Goal: Navigation & Orientation: Understand site structure

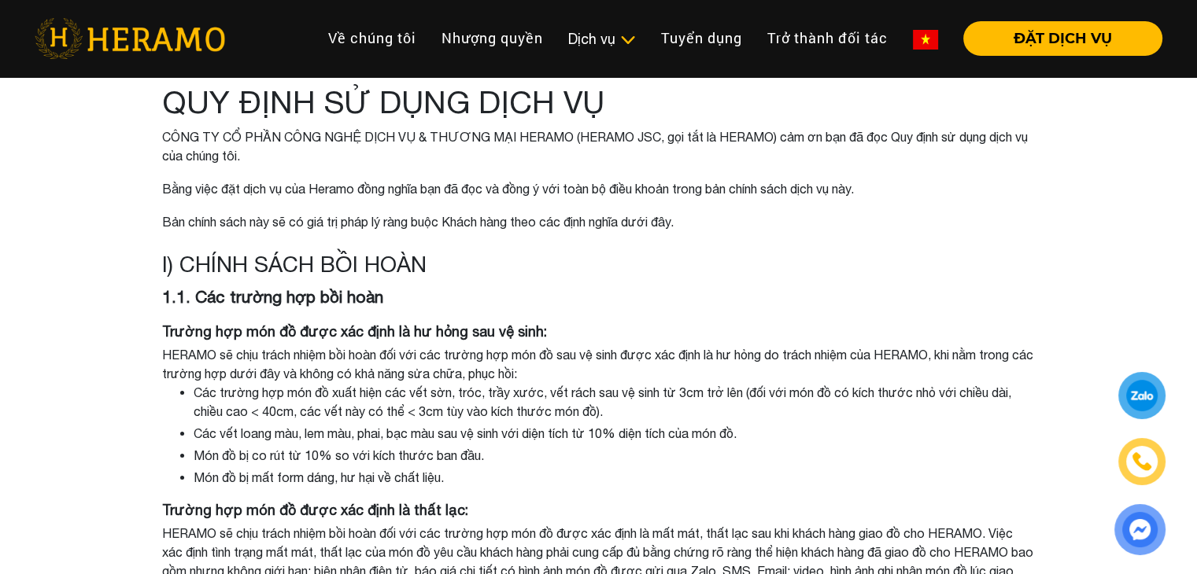
click at [122, 34] on img at bounding box center [130, 38] width 190 height 41
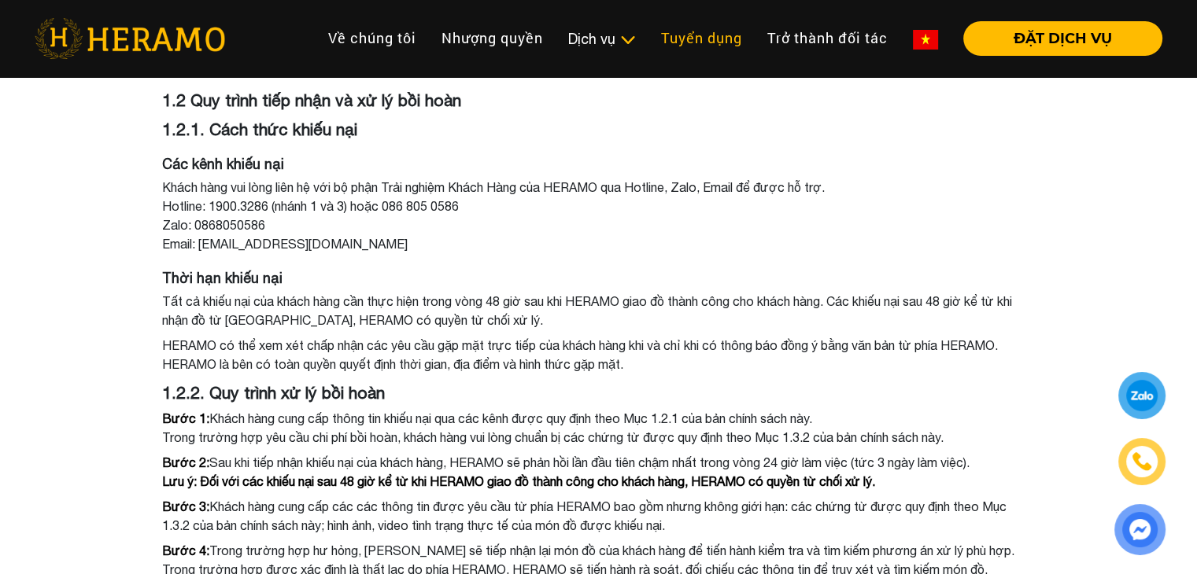
scroll to position [315, 0]
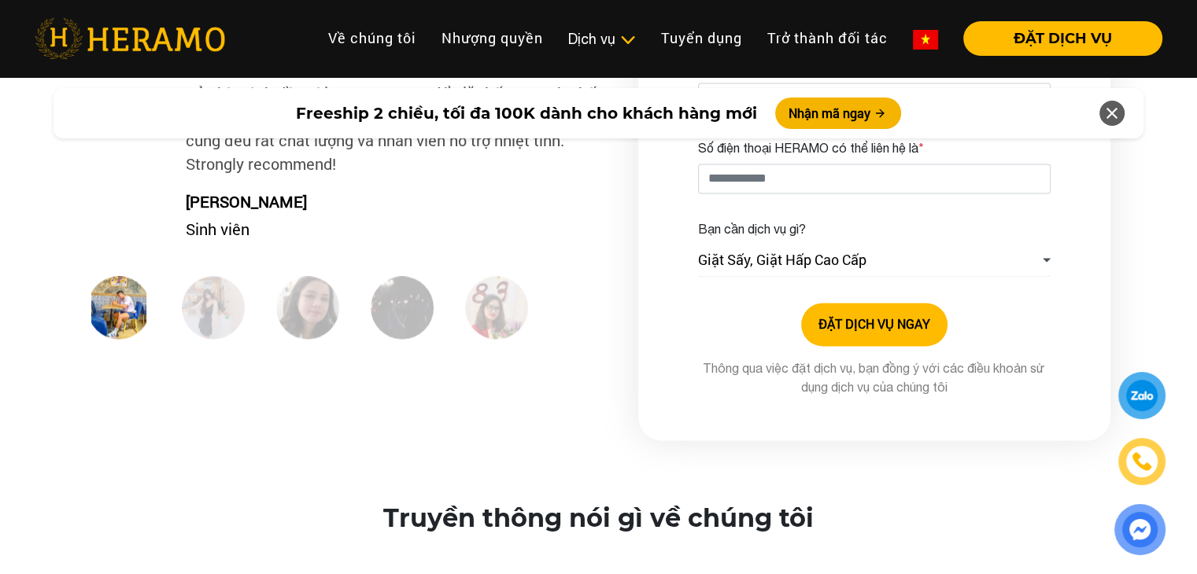
scroll to position [2518, 0]
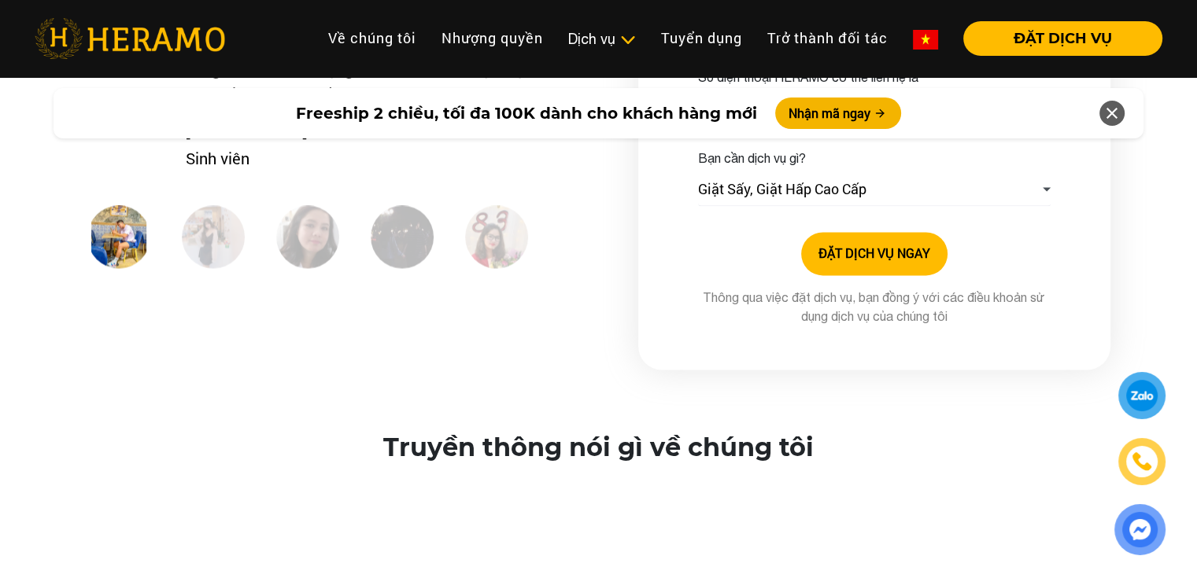
click at [211, 259] on img at bounding box center [213, 236] width 63 height 63
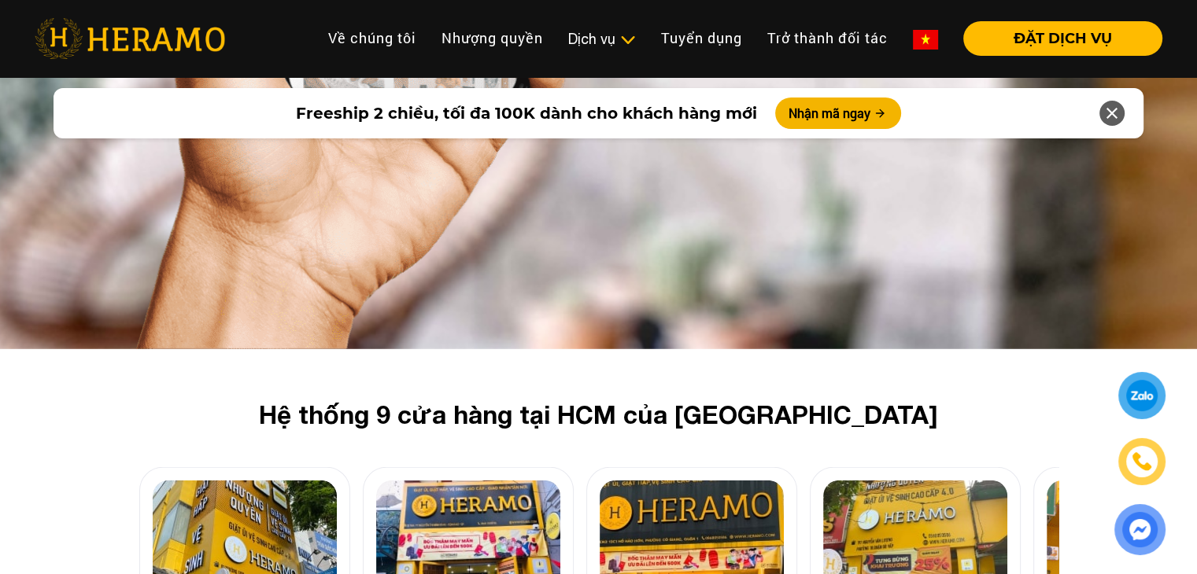
scroll to position [4642, 0]
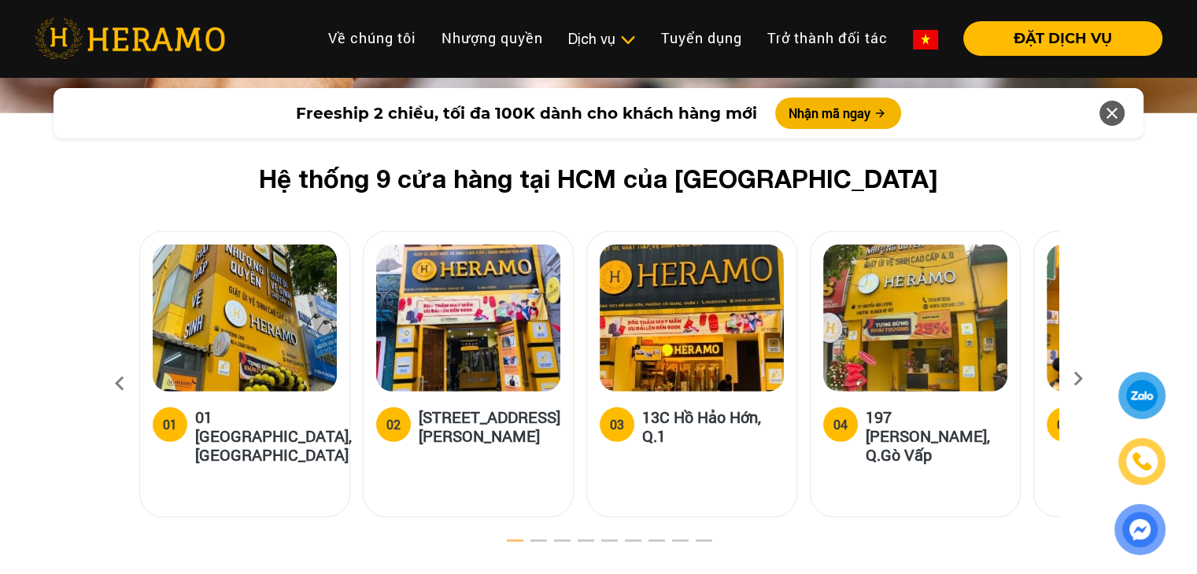
click at [1070, 379] on icon at bounding box center [1078, 384] width 28 height 10
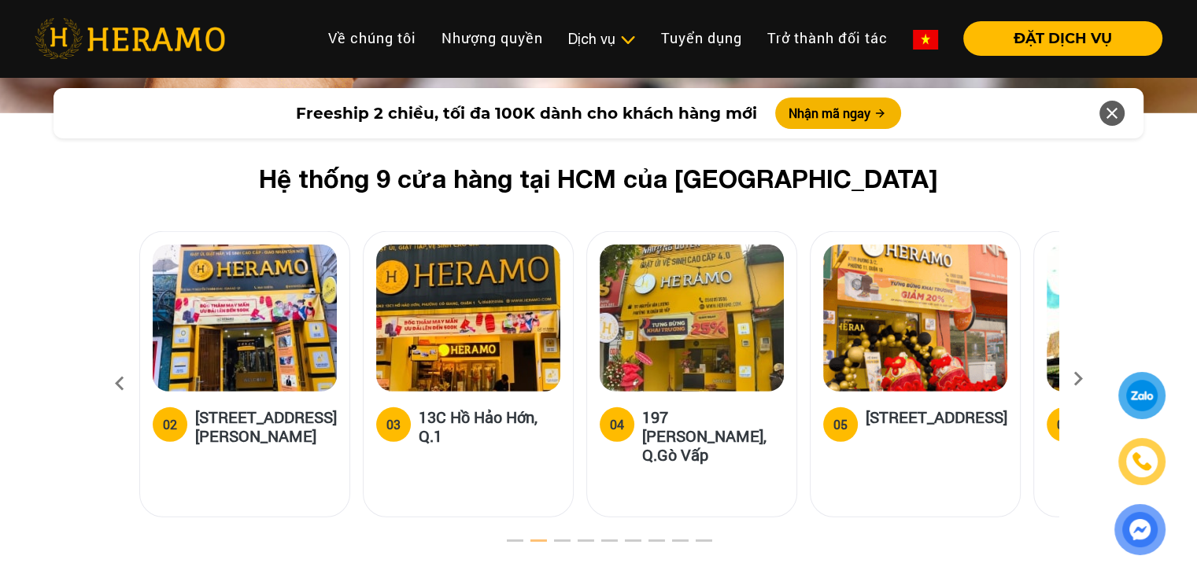
click at [1070, 379] on icon at bounding box center [1078, 384] width 28 height 10
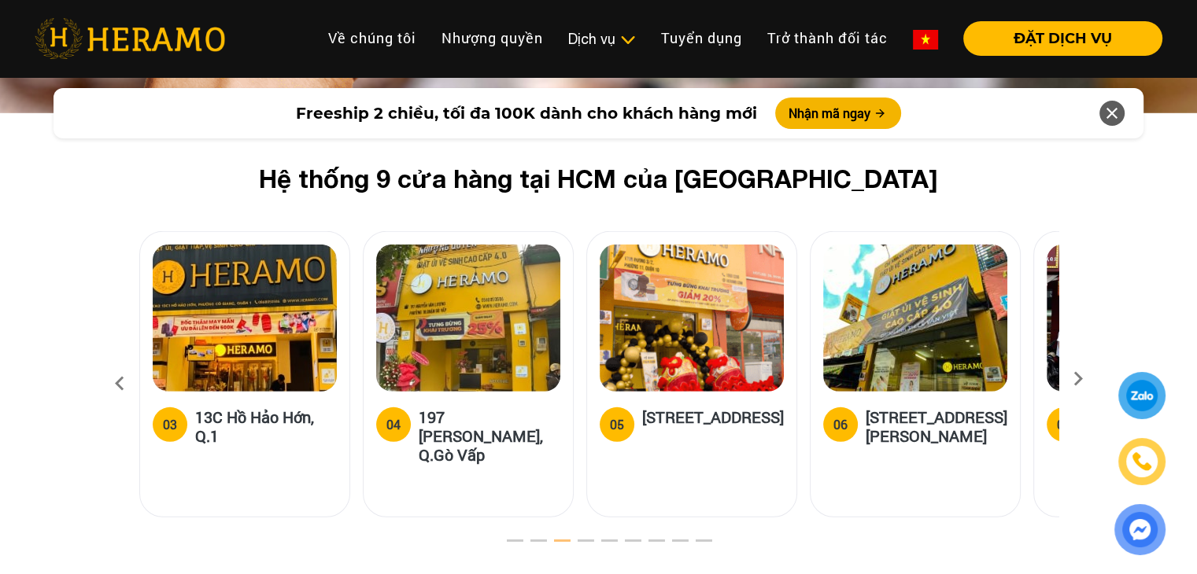
click at [1070, 379] on icon at bounding box center [1078, 384] width 28 height 10
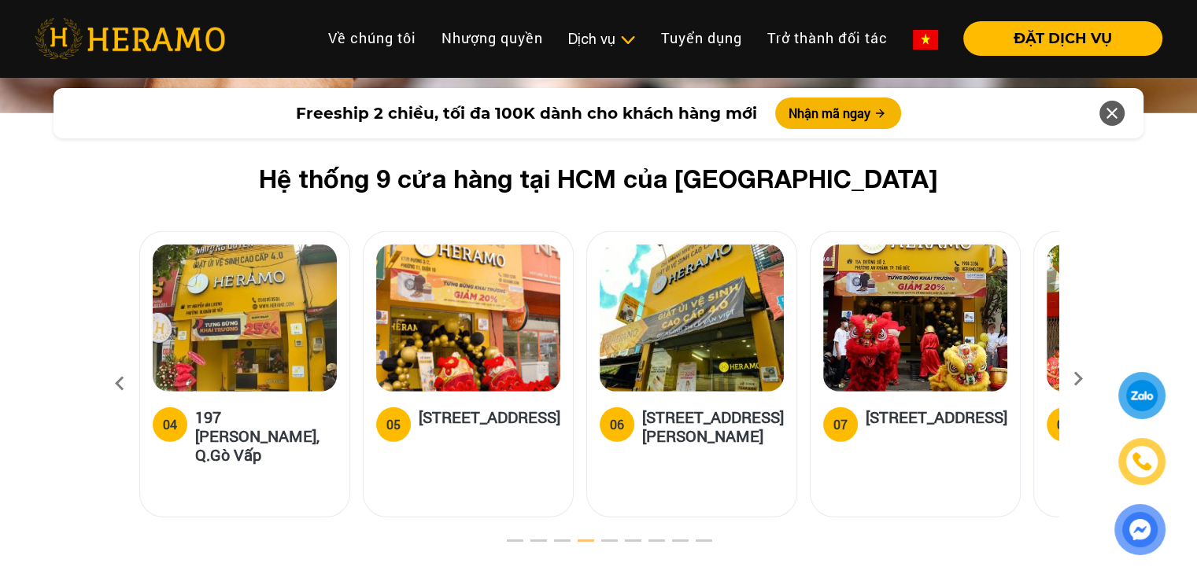
click at [1070, 379] on icon at bounding box center [1078, 384] width 28 height 10
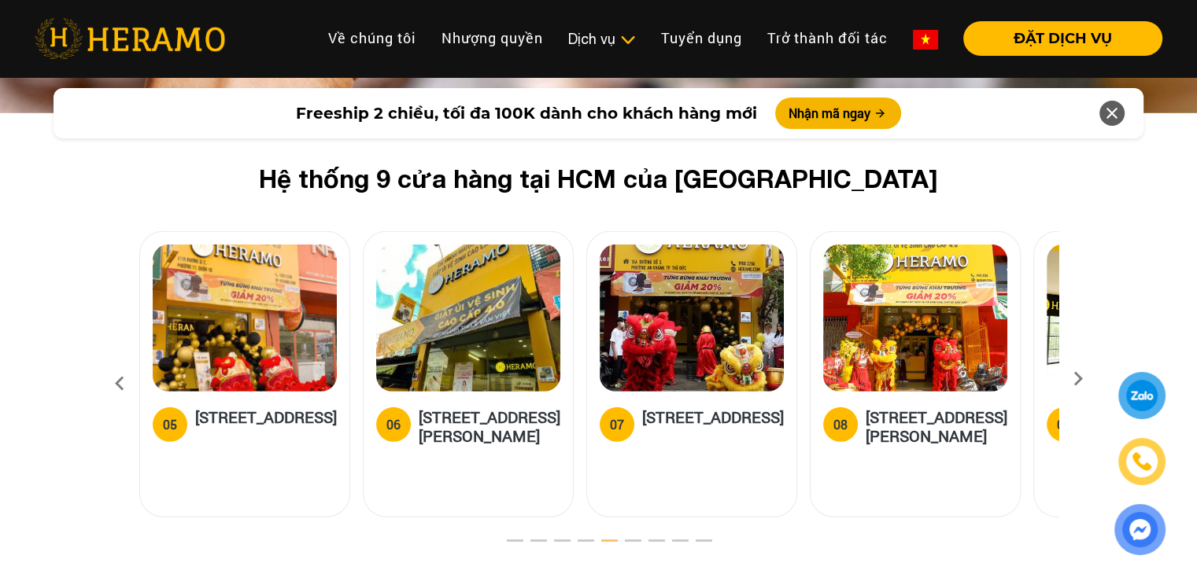
click at [1070, 379] on icon at bounding box center [1078, 384] width 28 height 10
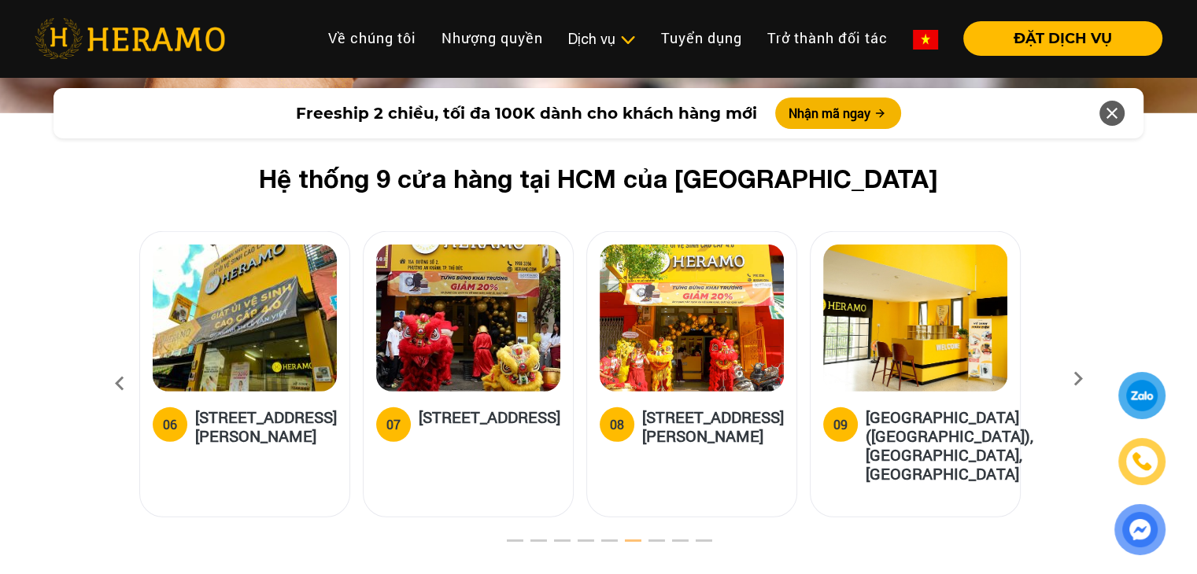
click at [1070, 379] on icon at bounding box center [1078, 384] width 28 height 10
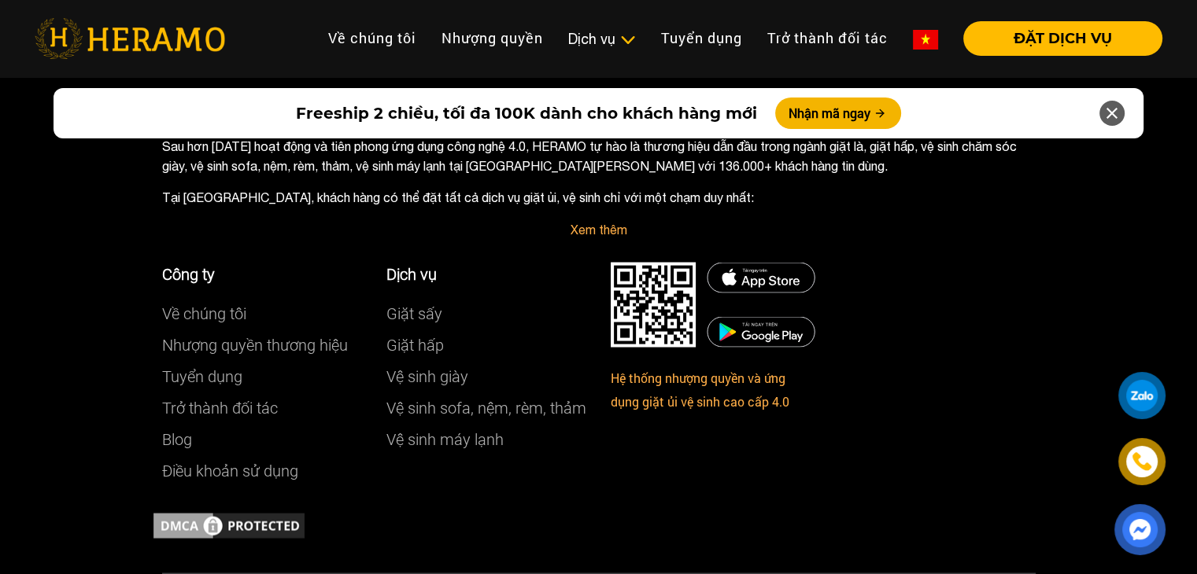
scroll to position [8851, 0]
